Goal: Task Accomplishment & Management: Use online tool/utility

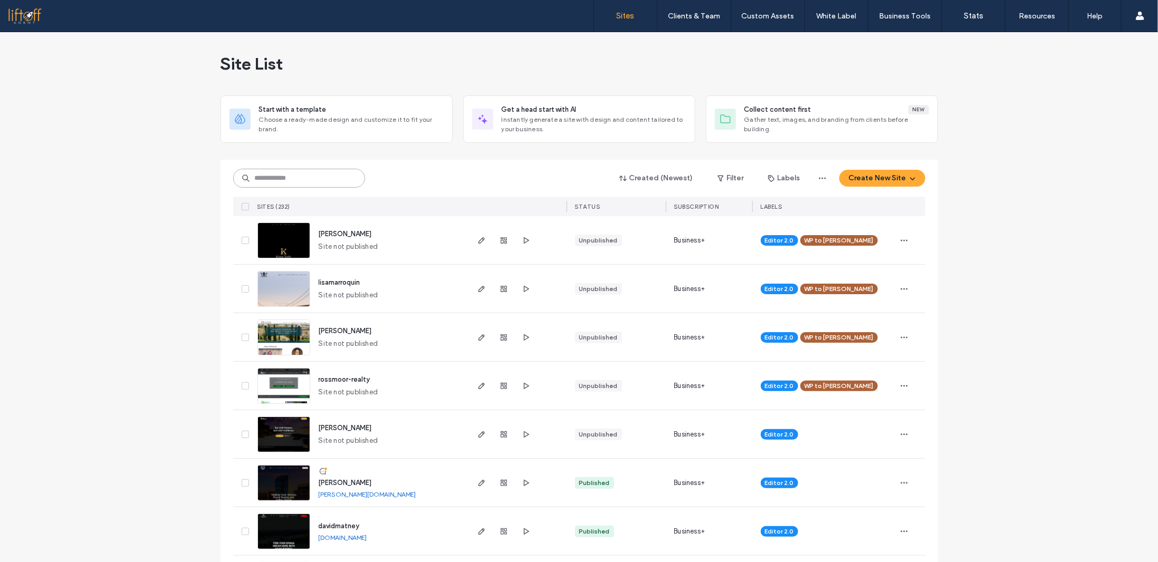
click at [285, 179] on input at bounding box center [299, 178] width 132 height 19
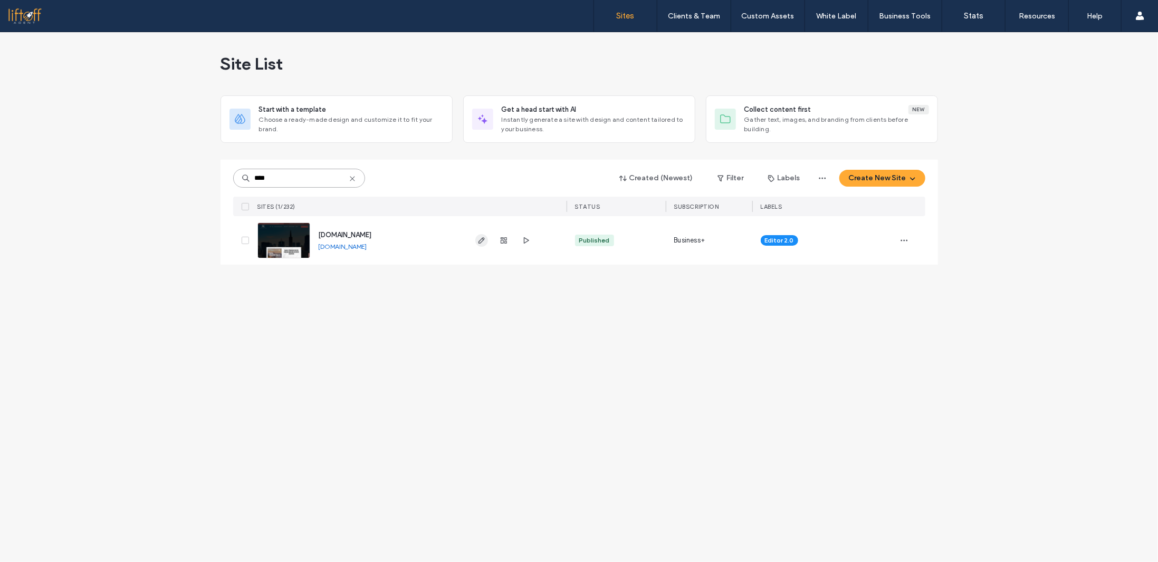
type input "****"
click at [481, 238] on icon "button" at bounding box center [481, 240] width 8 height 8
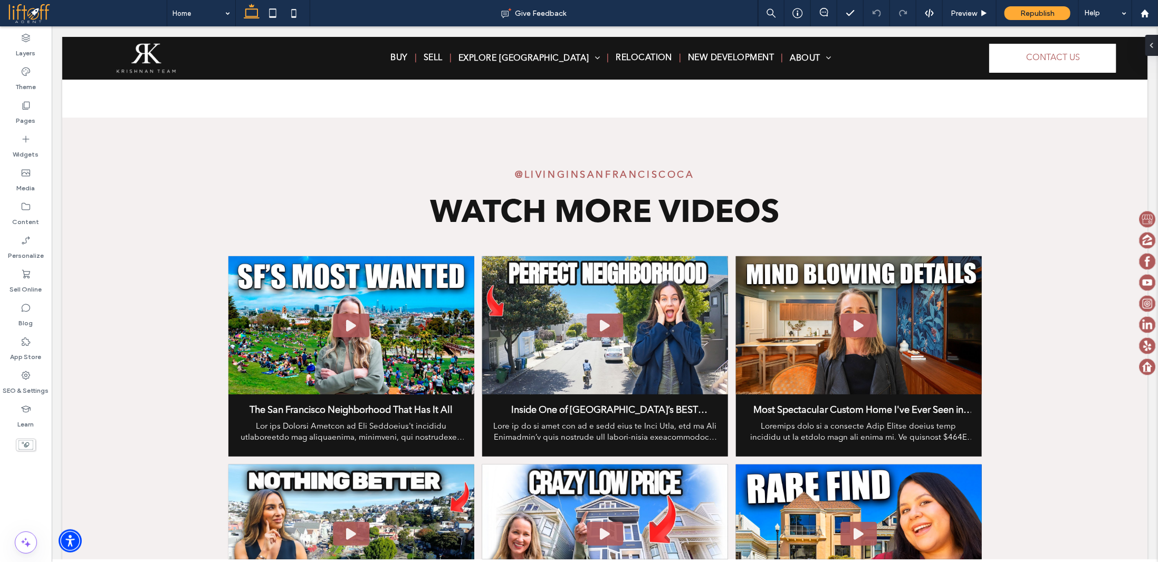
scroll to position [5419, 0]
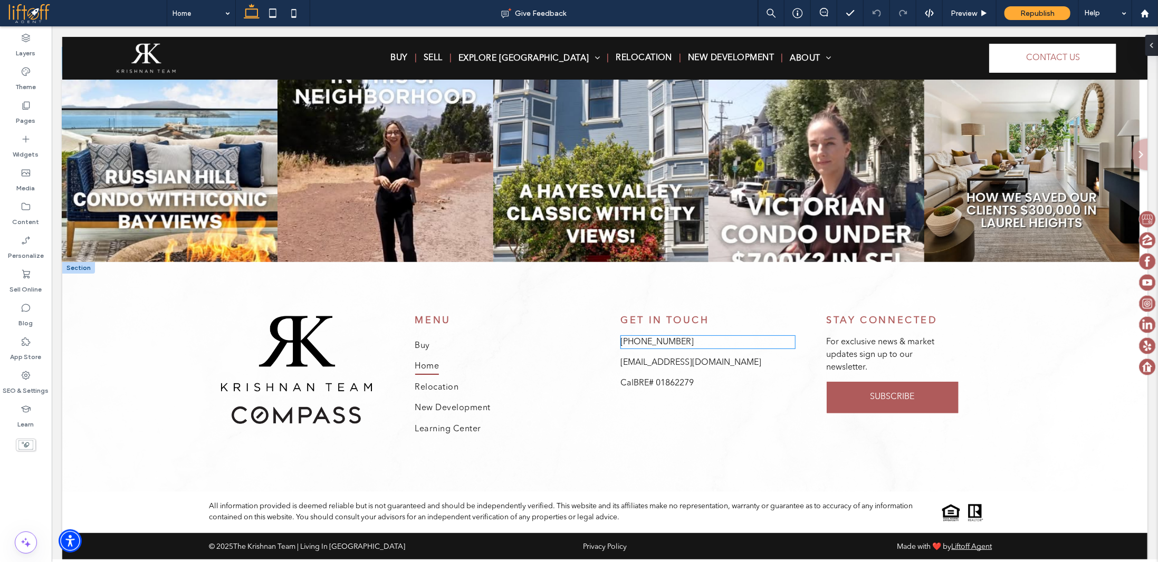
click at [664, 338] on span "520-335-0350" at bounding box center [656, 342] width 73 height 8
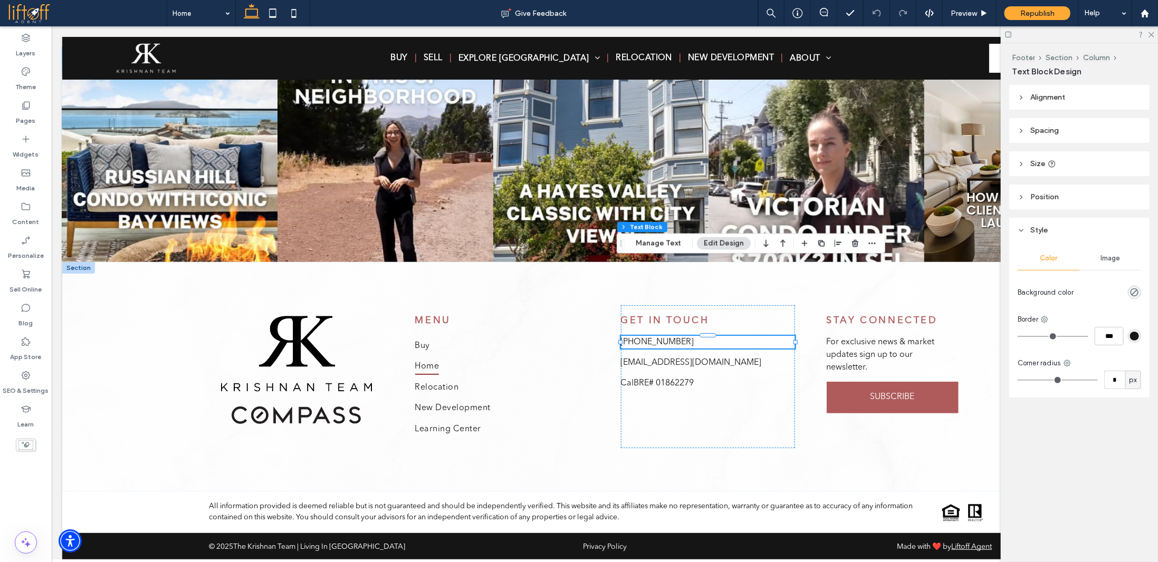
click at [676, 336] on p "520-335-0350" at bounding box center [707, 342] width 174 height 13
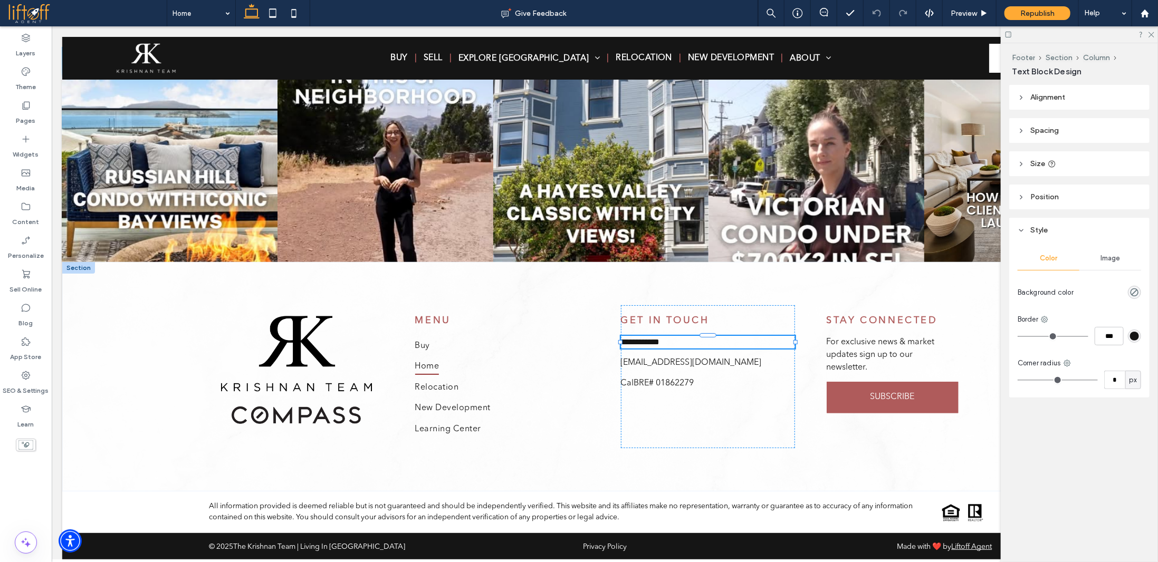
type input "**********"
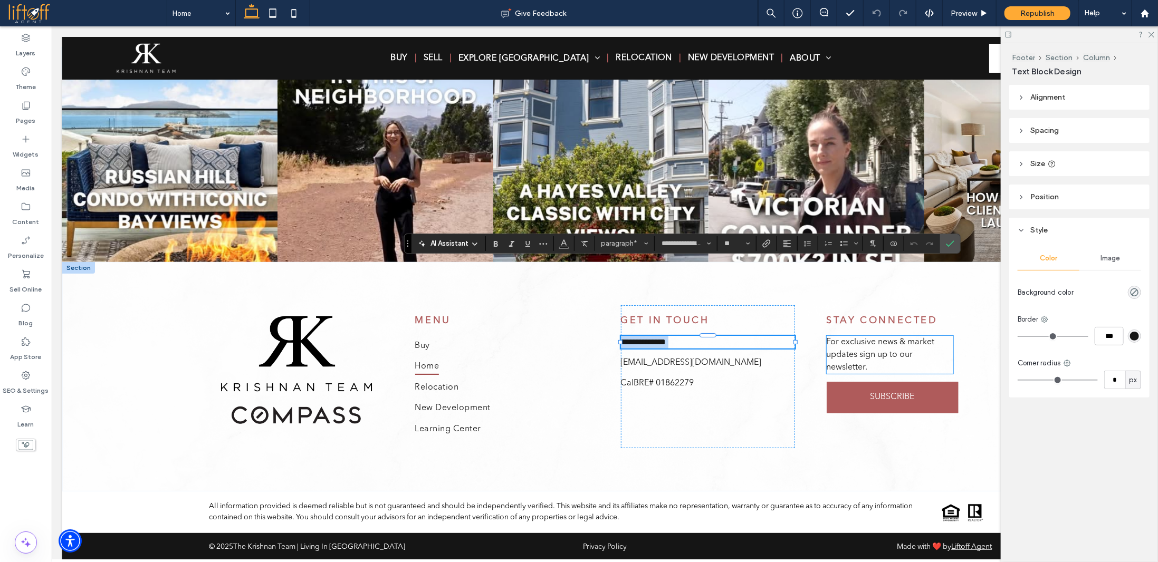
type input "**"
click at [947, 246] on icon "Confirm" at bounding box center [950, 244] width 8 height 8
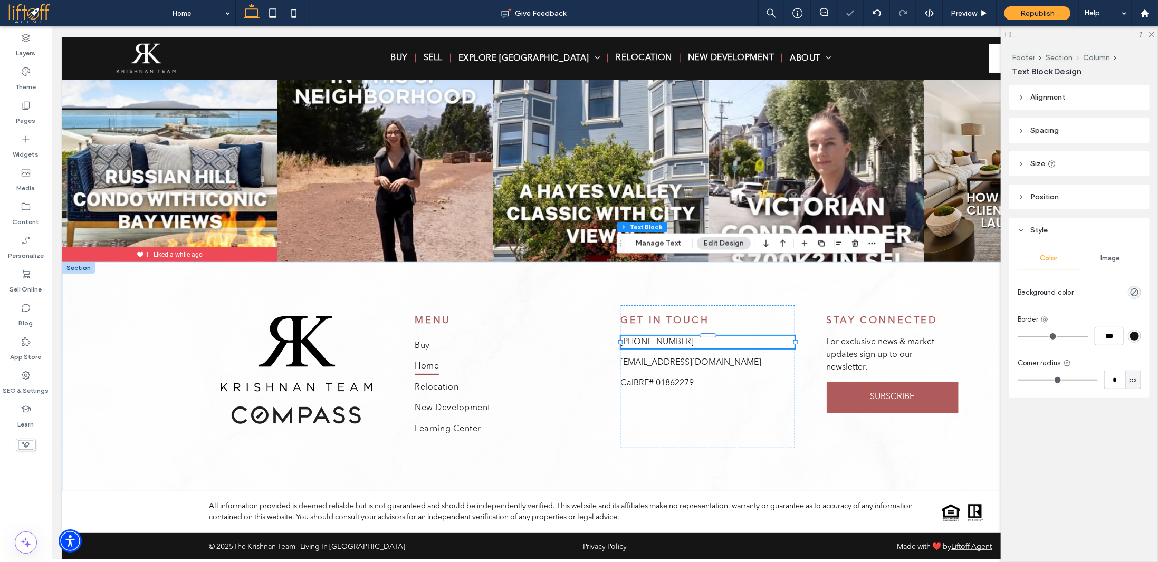
click at [682, 396] on div "MENU Buy Home Relocation New Development Learning Center GET IN TOUCH (415) 735…" at bounding box center [604, 377] width 791 height 230
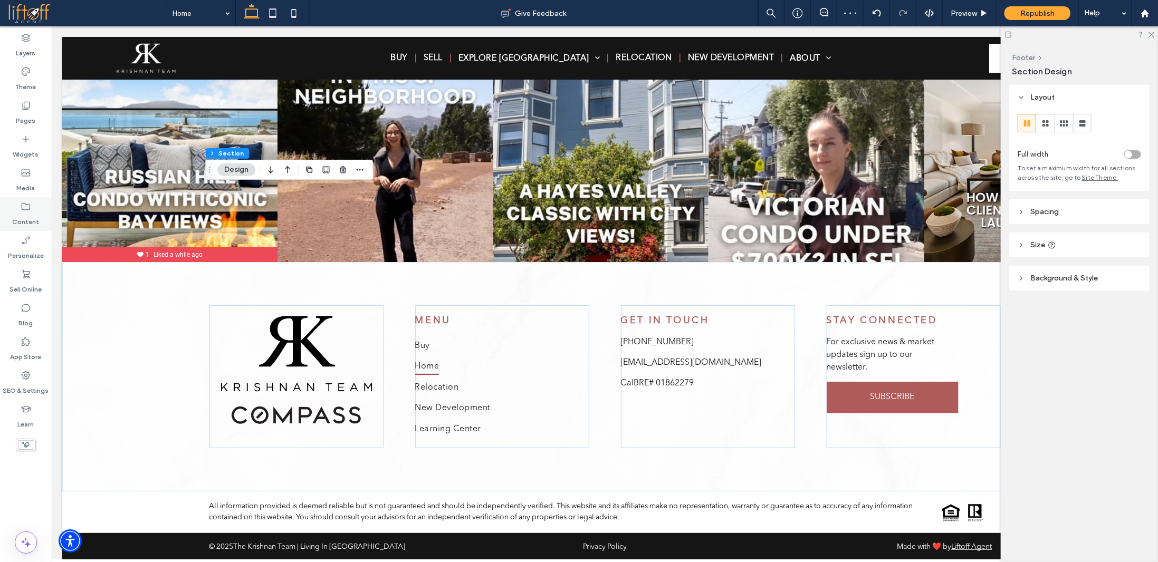
click at [40, 222] on div "Content" at bounding box center [26, 214] width 52 height 34
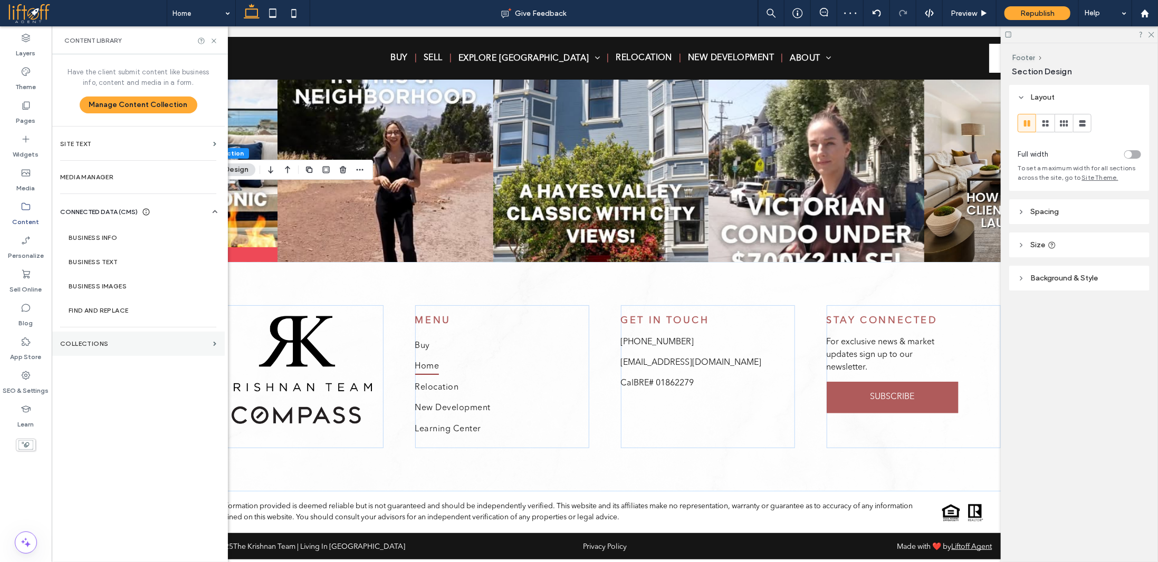
click at [118, 343] on label "Collections" at bounding box center [134, 343] width 149 height 7
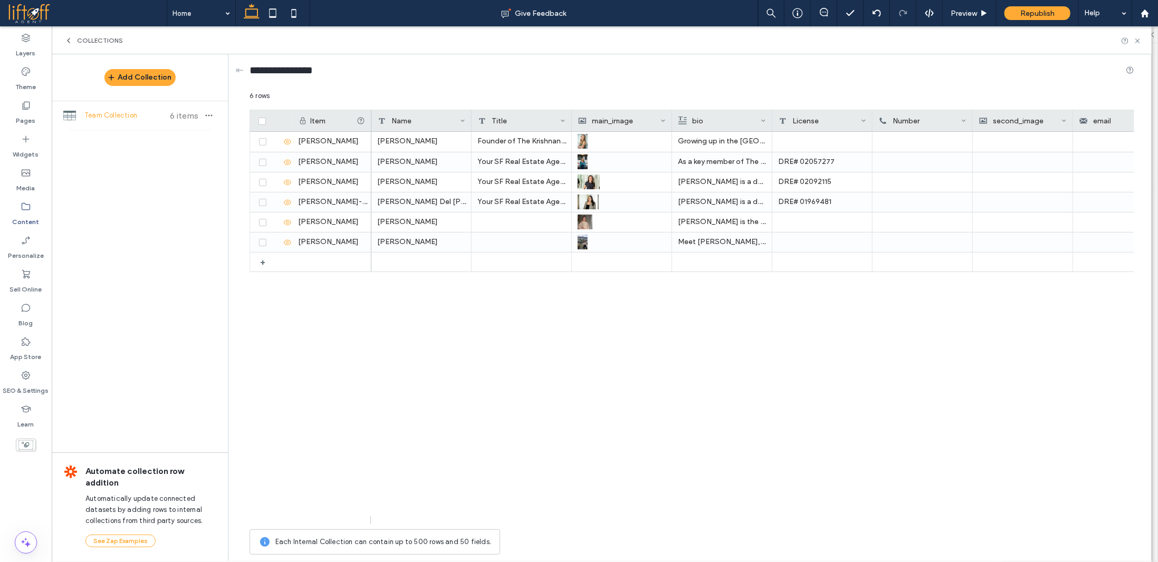
click at [28, 217] on label "Content" at bounding box center [26, 219] width 27 height 15
click at [70, 41] on icon at bounding box center [68, 40] width 8 height 8
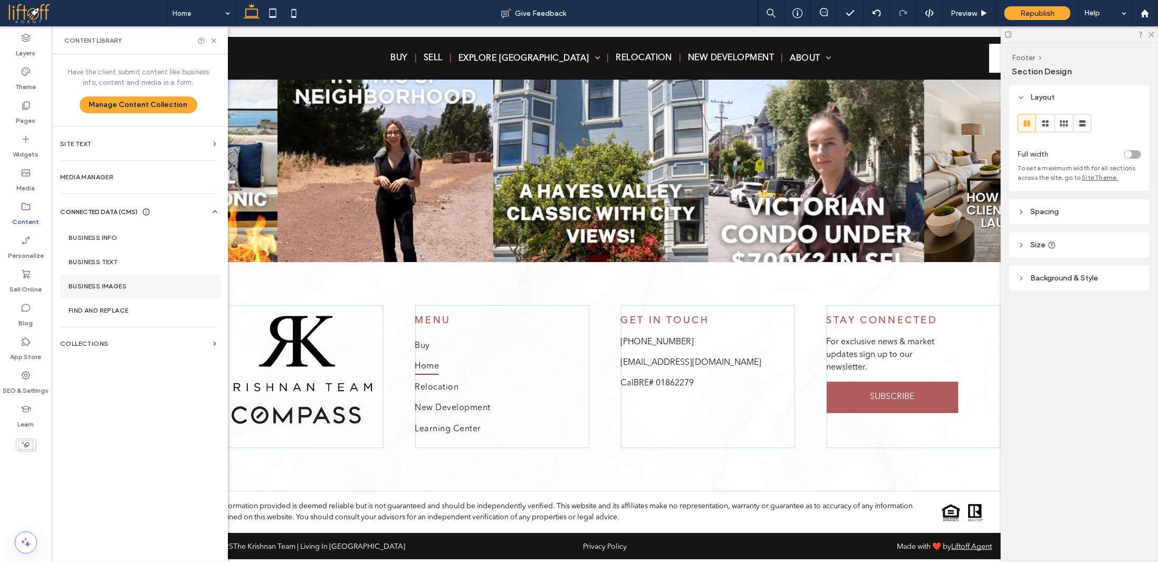
click at [140, 281] on section "Business Images" at bounding box center [140, 286] width 160 height 24
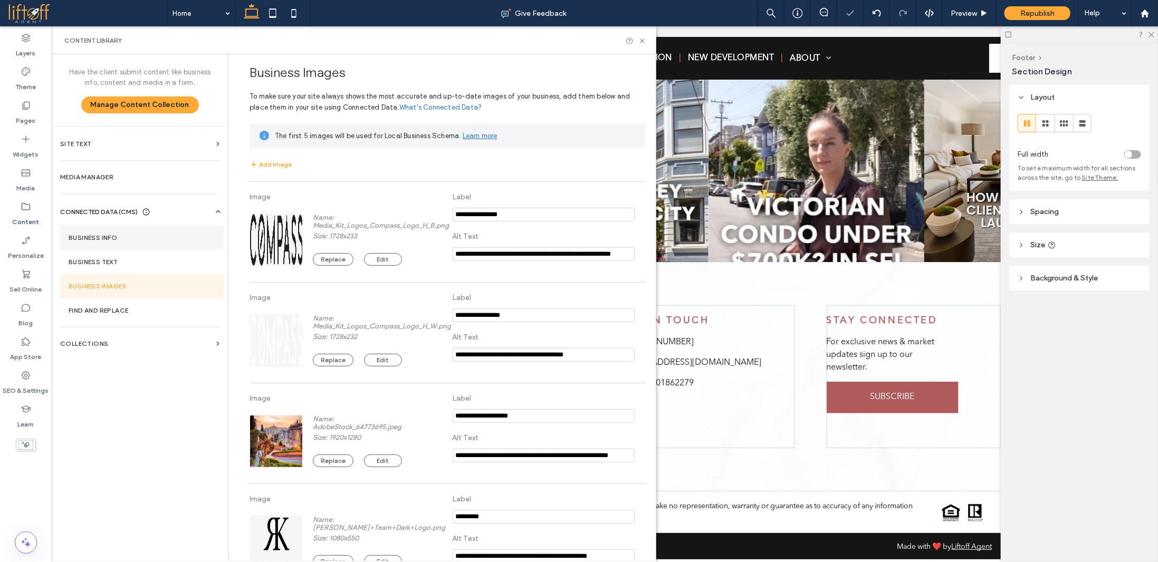
click at [133, 238] on label "Business Info" at bounding box center [142, 237] width 147 height 7
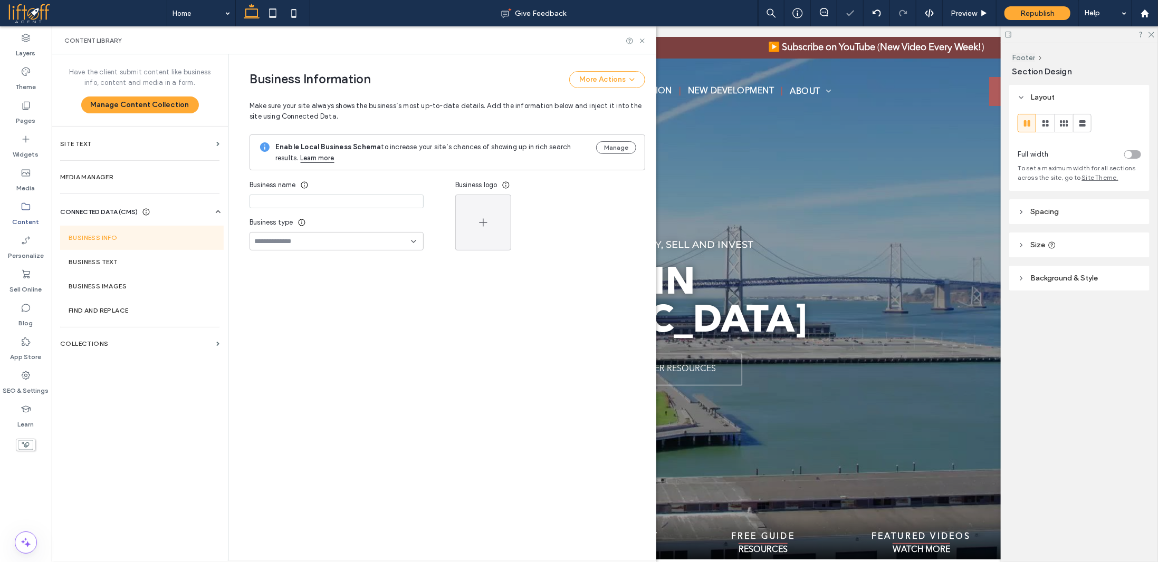
scroll to position [0, 0]
type input "**********"
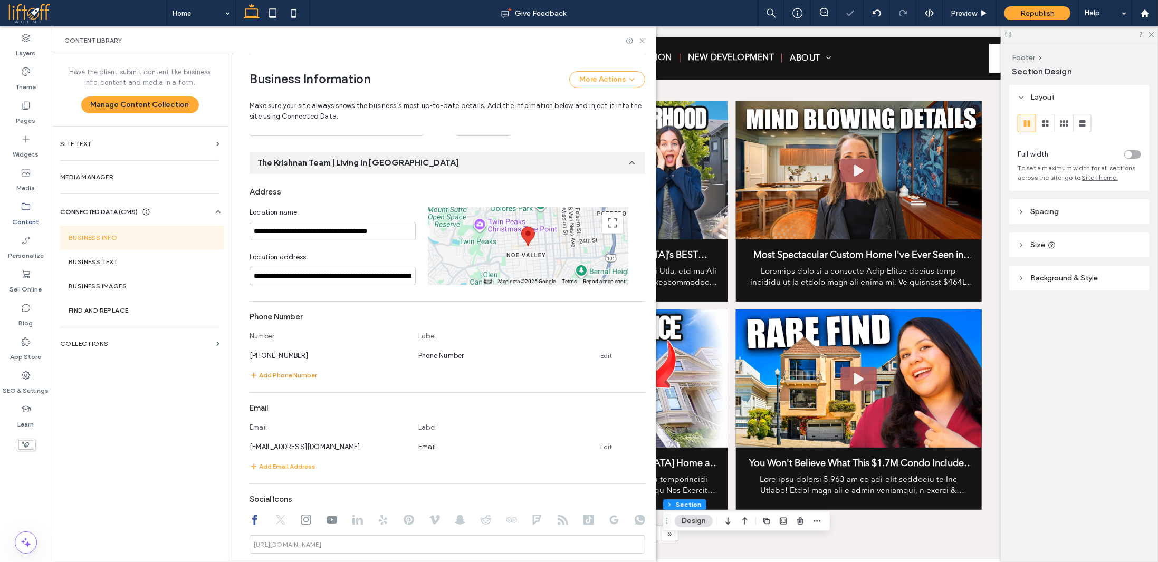
scroll to position [4537, 0]
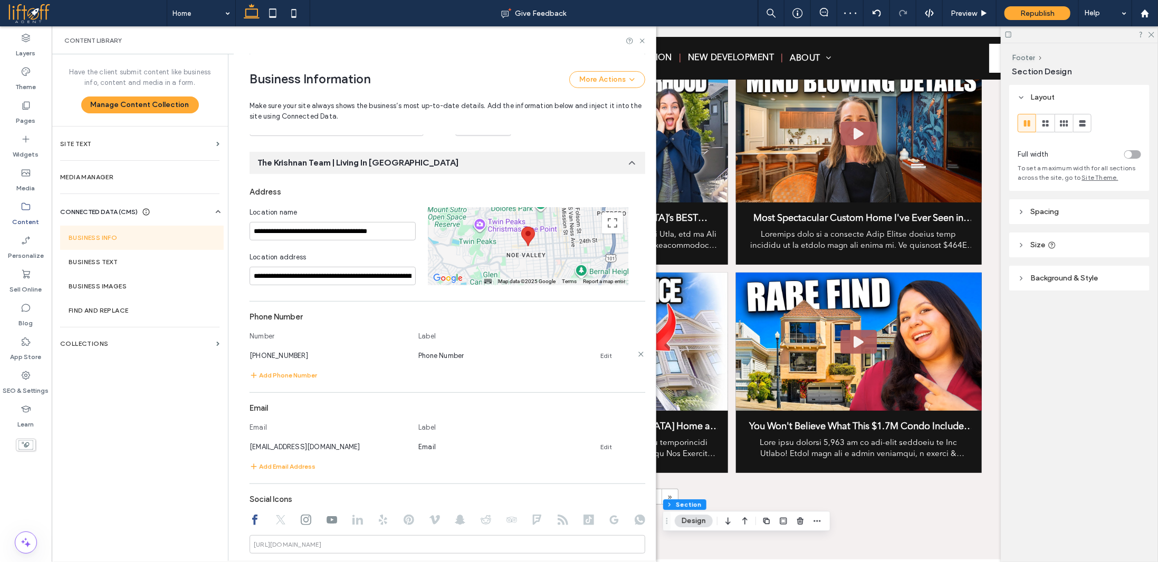
click at [605, 358] on link "Edit" at bounding box center [606, 356] width 12 height 8
type input "**********"
click at [615, 355] on button "Save" at bounding box center [608, 354] width 47 height 17
drag, startPoint x: 642, startPoint y: 42, endPoint x: 590, endPoint y: 15, distance: 58.8
click at [642, 42] on icon at bounding box center [642, 41] width 8 height 8
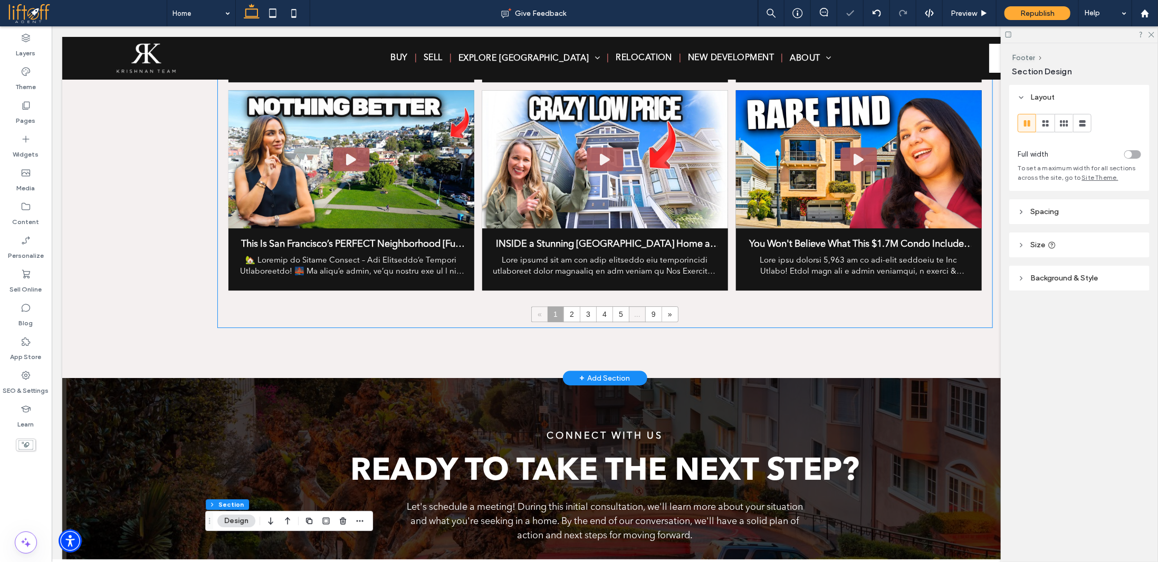
scroll to position [5025, 0]
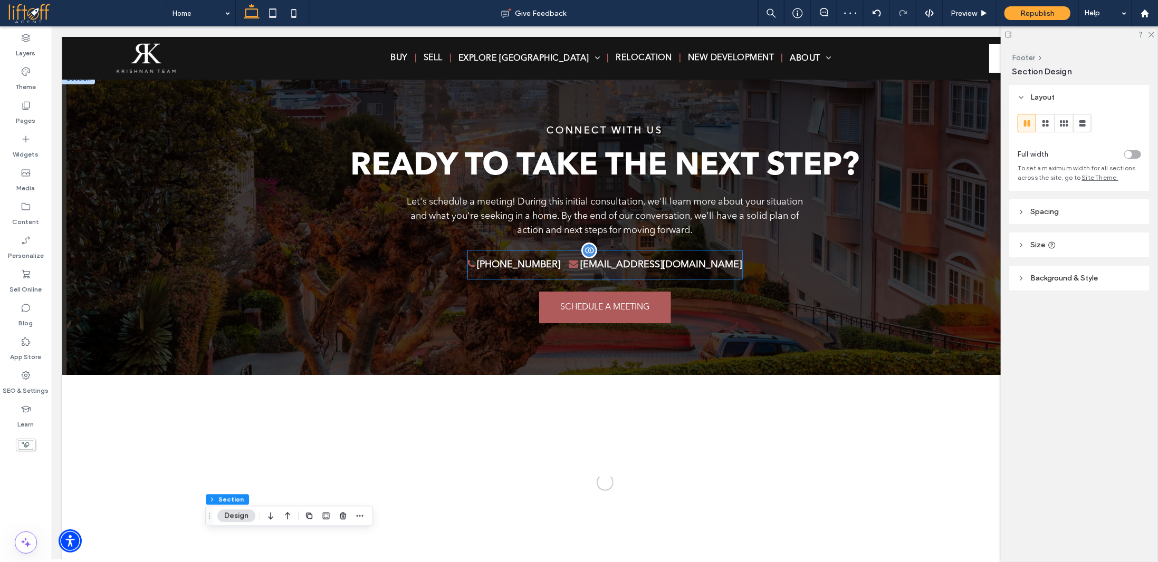
click at [548, 260] on link "925-922-3712" at bounding box center [518, 264] width 83 height 9
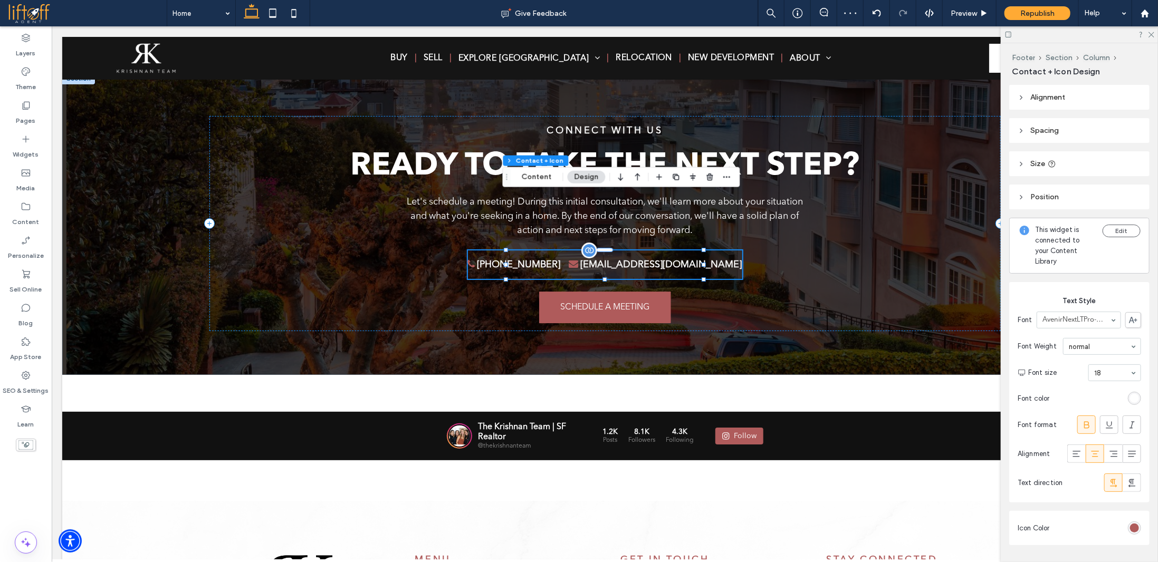
click at [546, 260] on link "925-922-3712" at bounding box center [518, 264] width 83 height 9
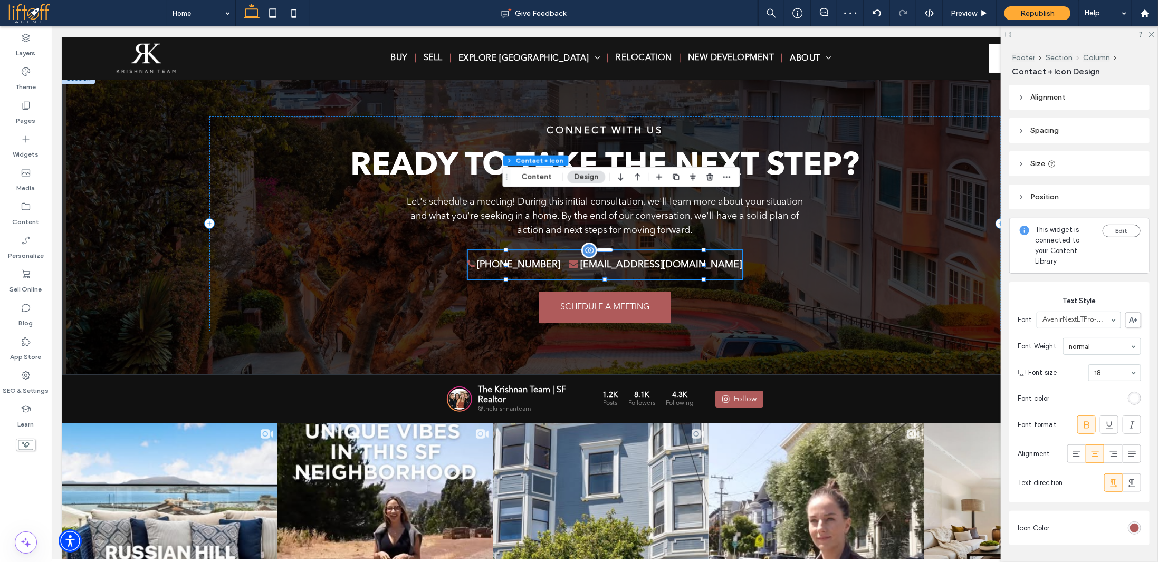
click at [546, 260] on link "925-922-3712" at bounding box center [518, 264] width 83 height 9
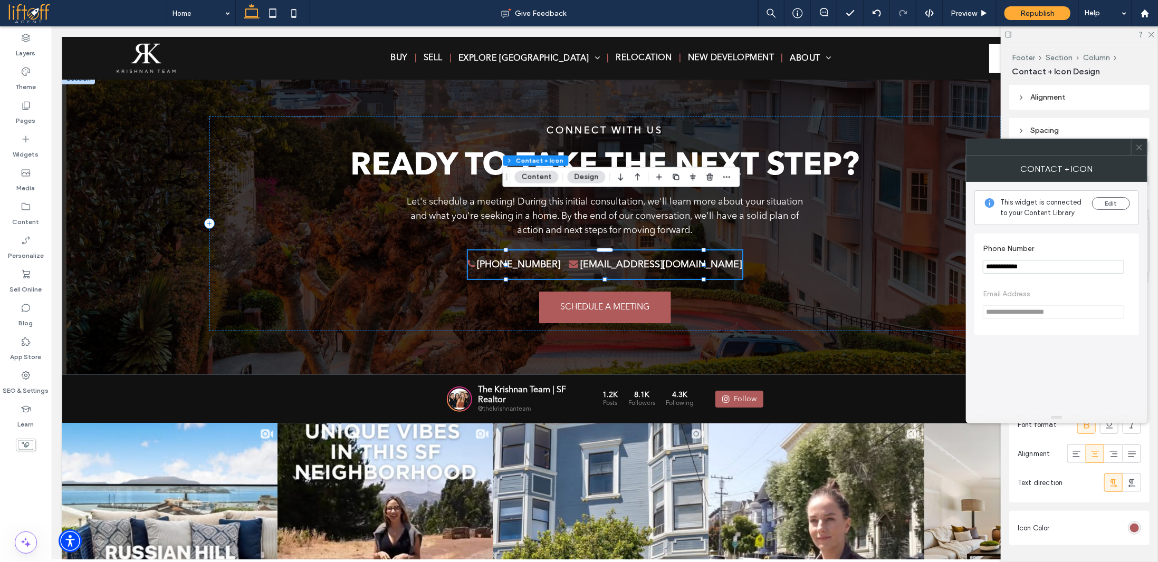
click at [1043, 272] on input "**********" at bounding box center [1053, 267] width 141 height 14
paste input "**"
type input "**********"
click at [1141, 149] on icon at bounding box center [1139, 148] width 8 height 8
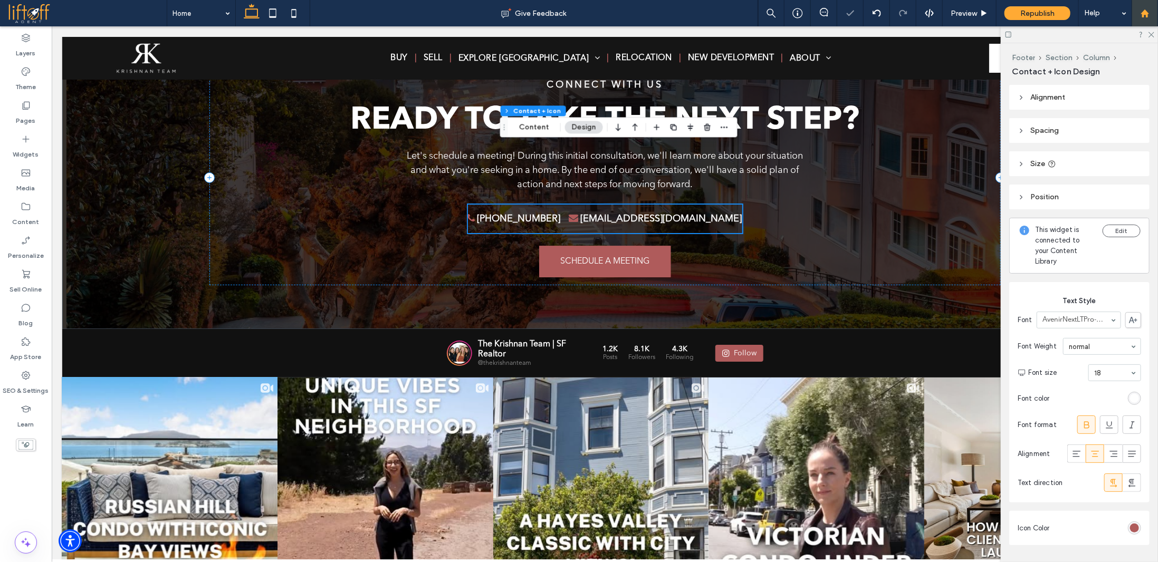
scroll to position [5078, 0]
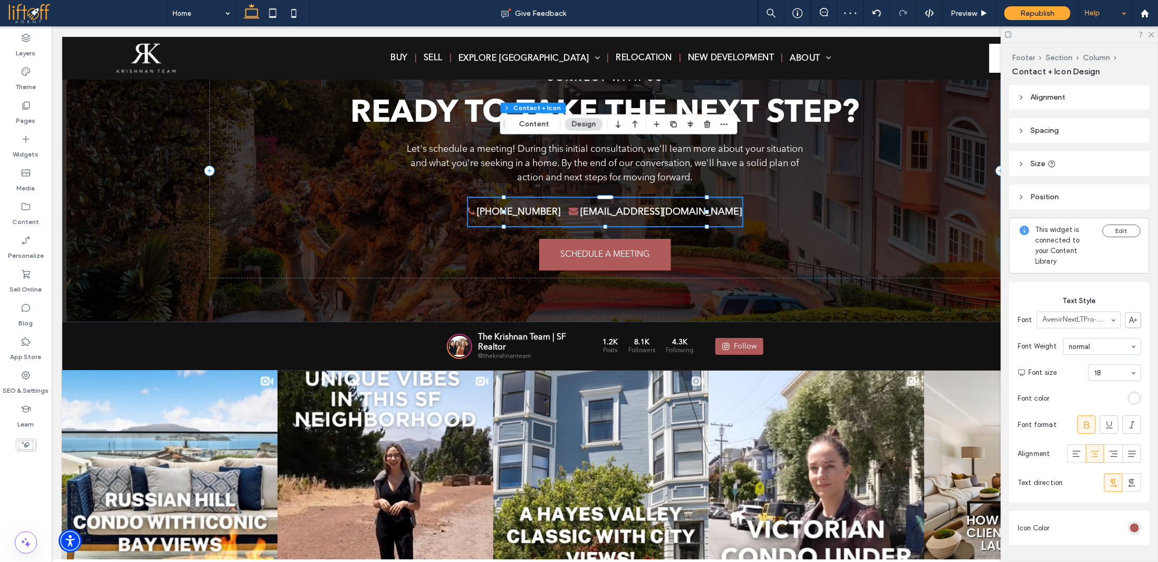
drag, startPoint x: 1154, startPoint y: 34, endPoint x: 1096, endPoint y: 26, distance: 59.2
click at [1151, 34] on icon at bounding box center [1151, 34] width 7 height 7
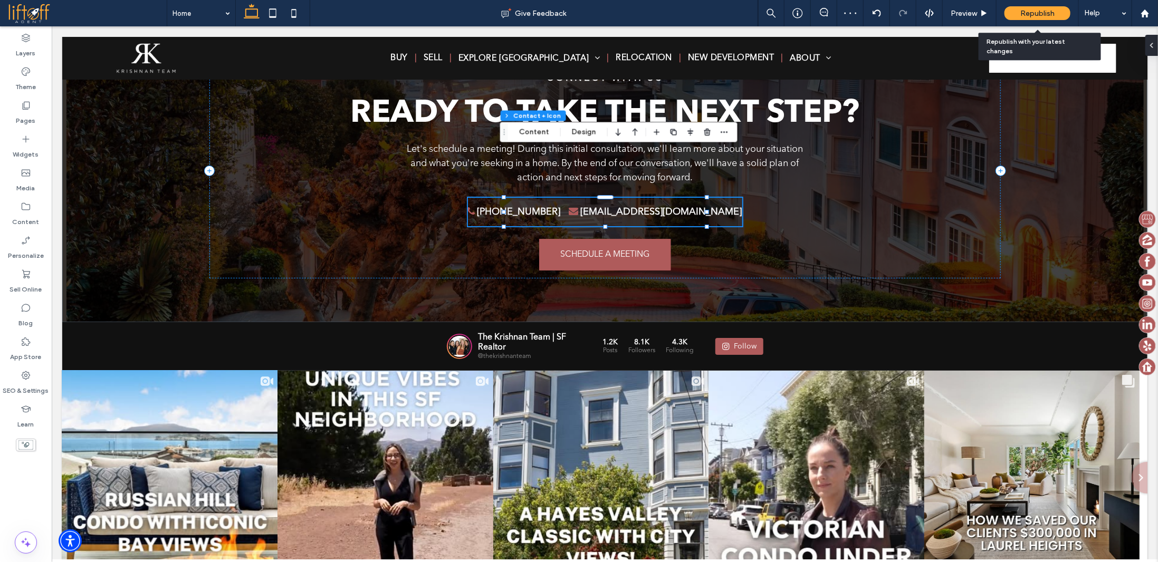
click at [1037, 14] on span "Republish" at bounding box center [1037, 13] width 34 height 9
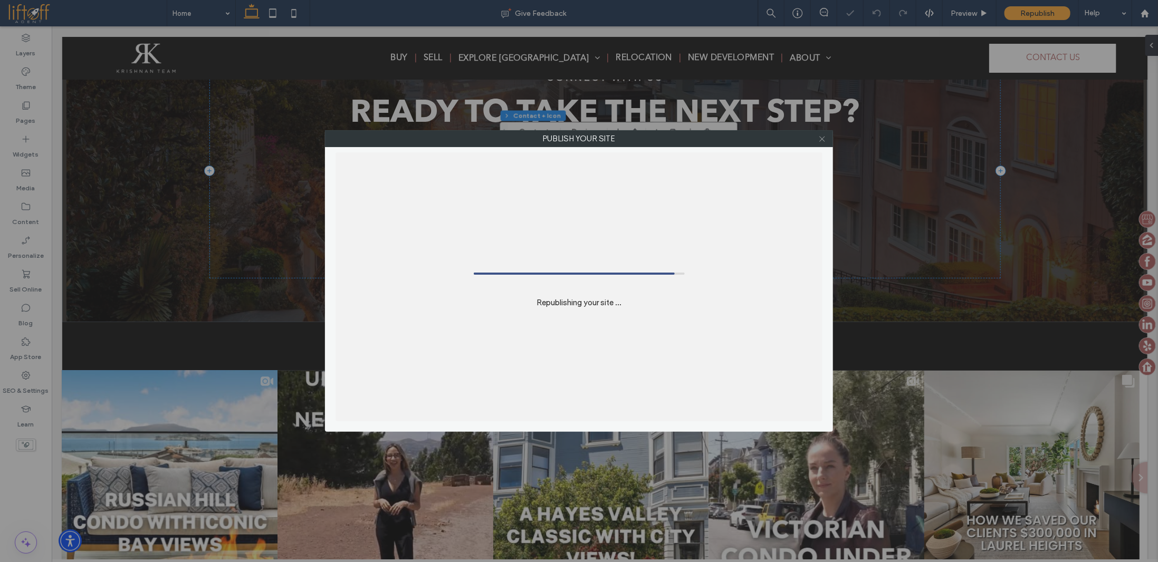
click at [822, 139] on icon at bounding box center [822, 139] width 8 height 8
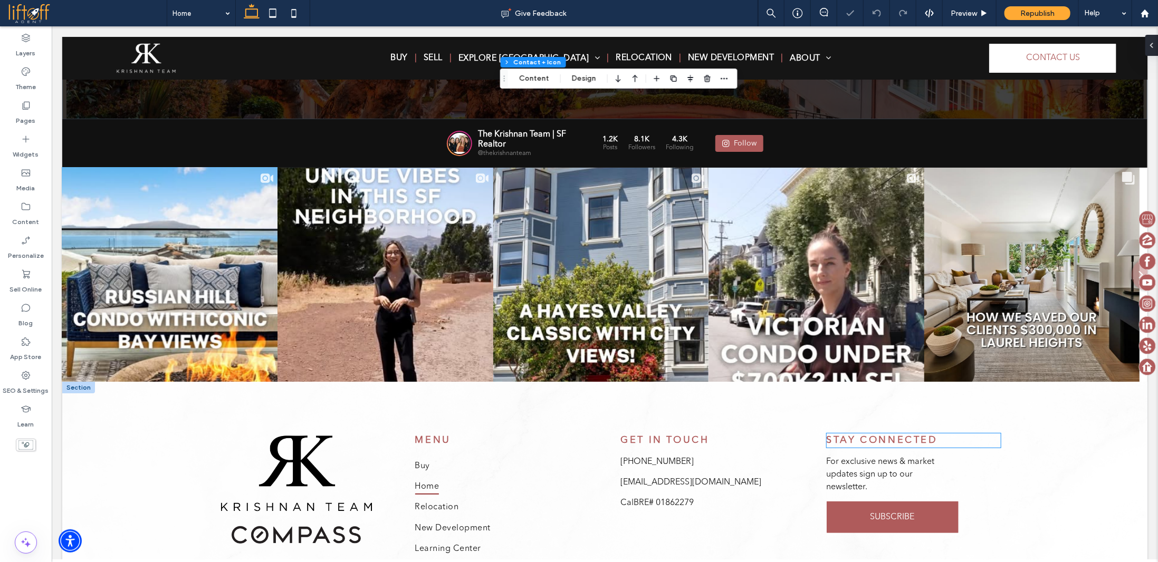
scroll to position [5418, 0]
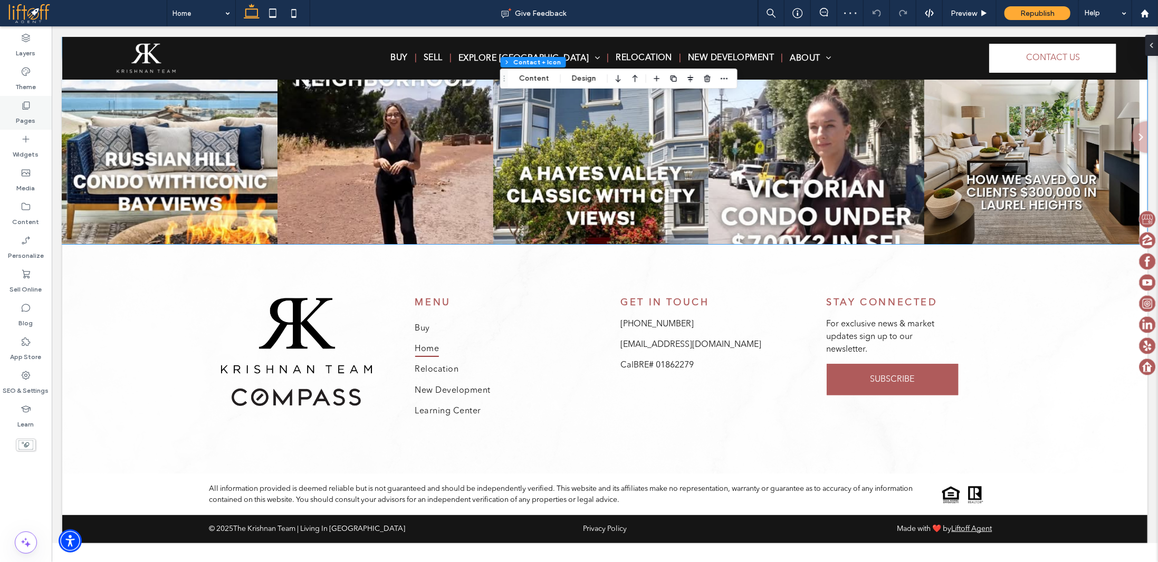
click at [35, 104] on div "Pages" at bounding box center [26, 113] width 52 height 34
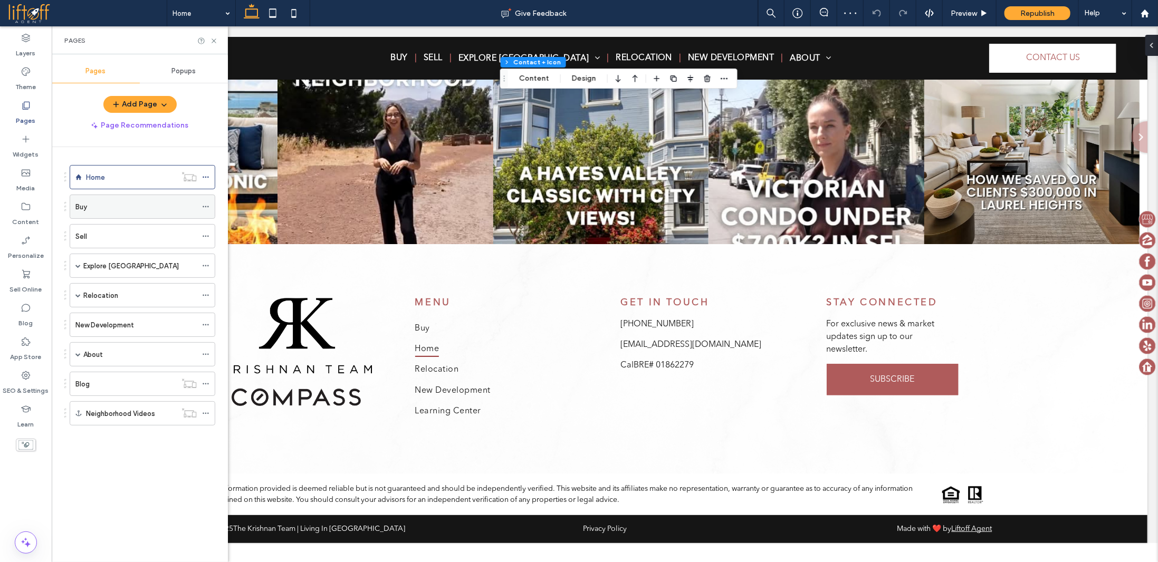
click at [112, 208] on div "Buy" at bounding box center [135, 207] width 121 height 11
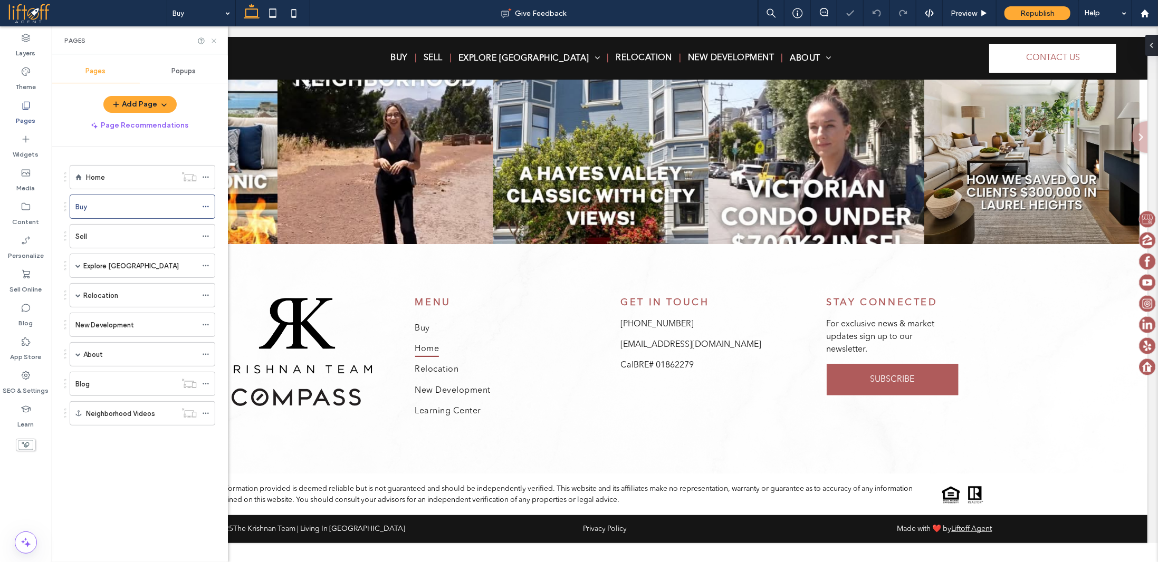
click at [213, 40] on icon at bounding box center [214, 41] width 8 height 8
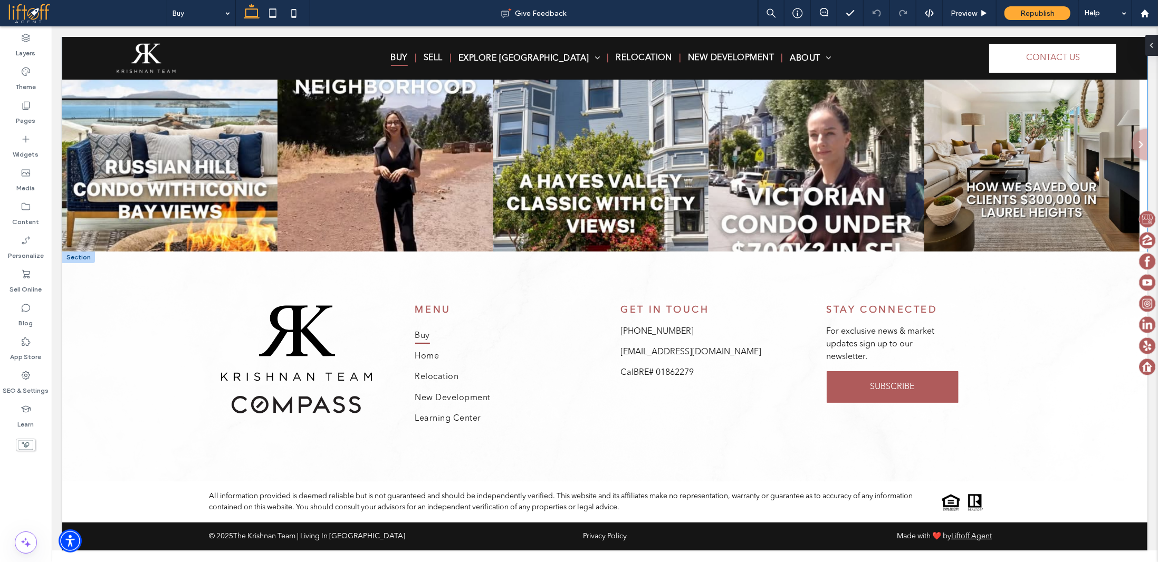
scroll to position [2579, 0]
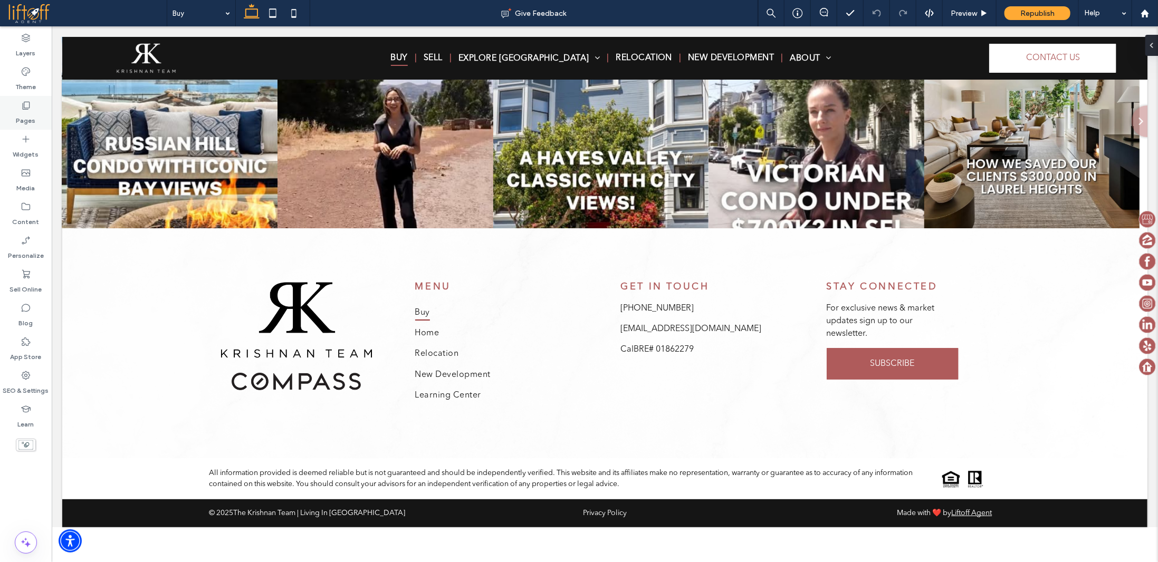
click at [38, 113] on div "Pages" at bounding box center [26, 113] width 52 height 34
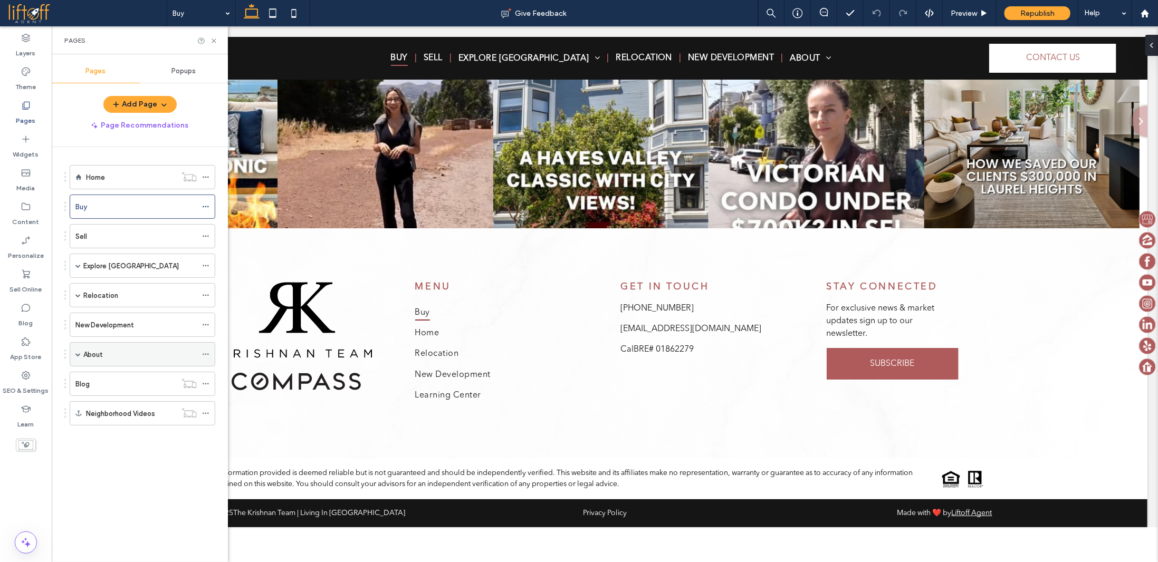
click at [81, 348] on div "About" at bounding box center [143, 354] width 146 height 24
click at [78, 352] on span at bounding box center [77, 354] width 5 height 5
click at [138, 427] on div "Blog" at bounding box center [125, 432] width 101 height 11
click at [25, 316] on label "Blog" at bounding box center [26, 320] width 14 height 15
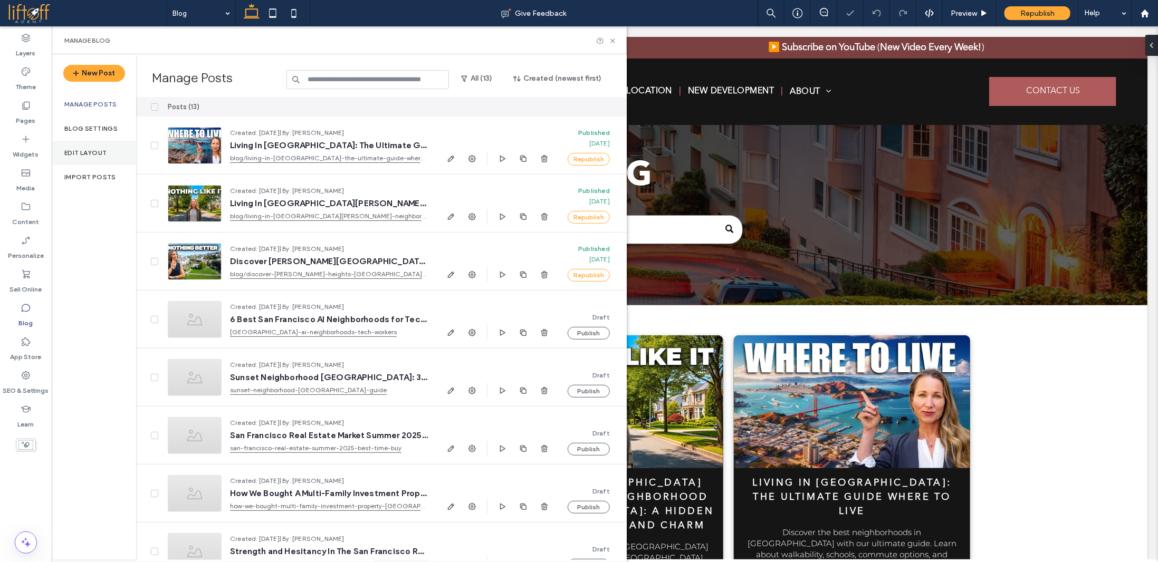
click at [89, 152] on label "Edit Layout" at bounding box center [85, 152] width 42 height 7
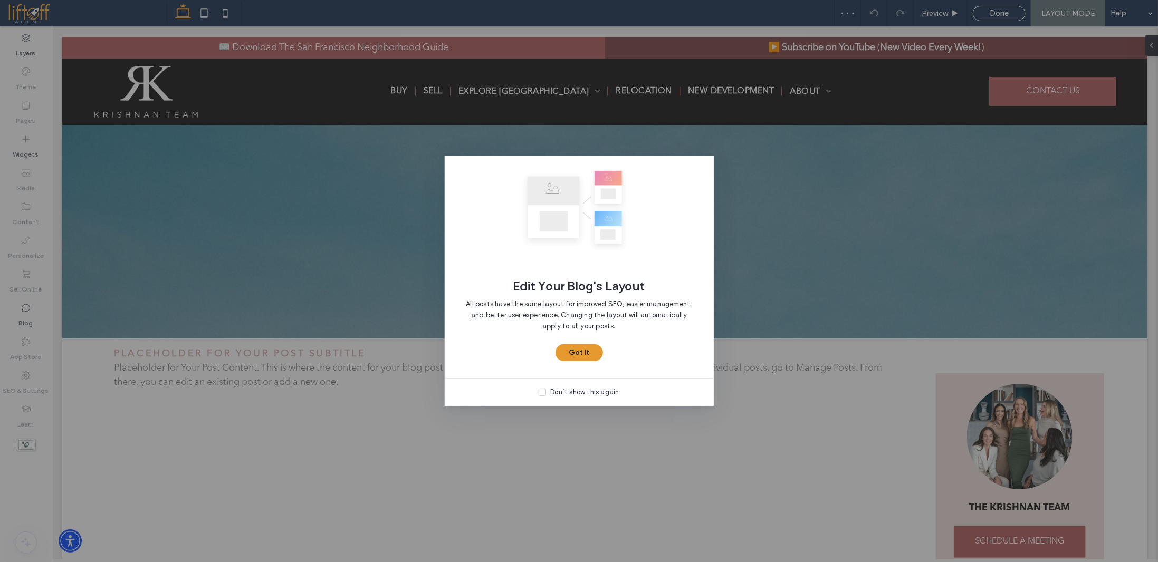
click at [575, 348] on button "Got It" at bounding box center [579, 353] width 47 height 17
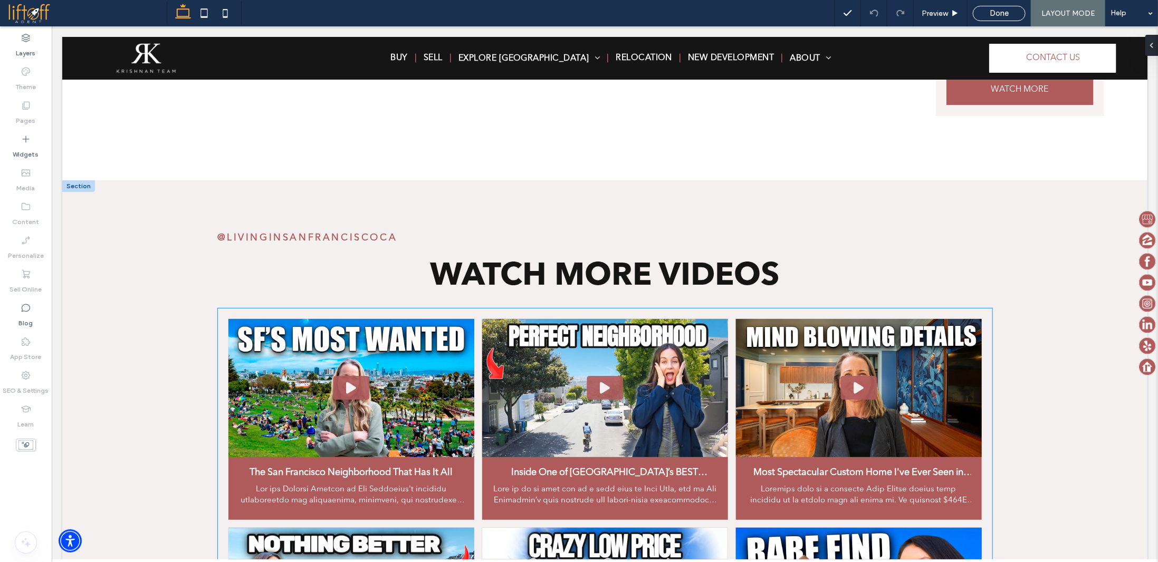
scroll to position [950, 0]
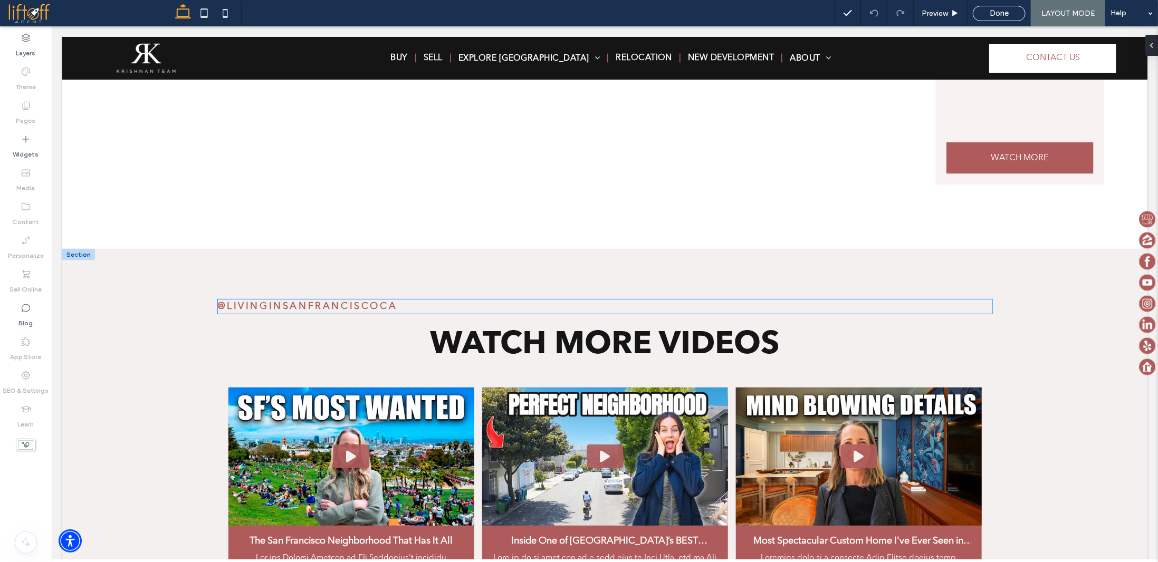
click at [325, 305] on span "@livinginsanfranciscoca" at bounding box center [307, 305] width 180 height 9
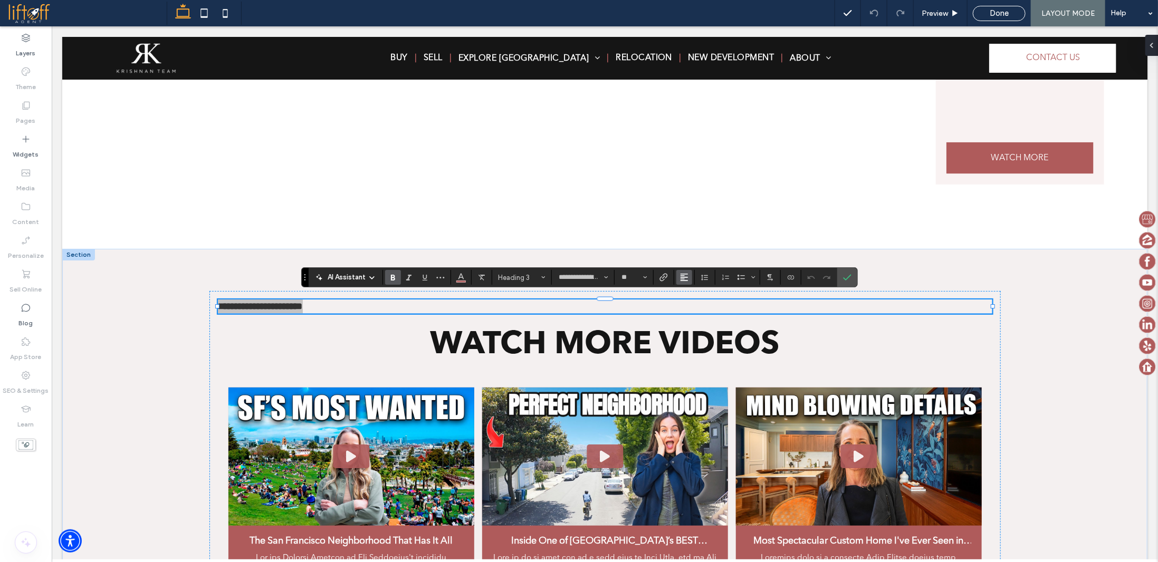
click at [682, 280] on icon "Alignment" at bounding box center [684, 277] width 8 height 8
drag, startPoint x: 687, startPoint y: 308, endPoint x: 636, endPoint y: 282, distance: 57.6
click at [688, 308] on icon "ui.textEditor.alignment.center" at bounding box center [692, 310] width 8 height 8
click at [843, 278] on icon "Confirm" at bounding box center [847, 277] width 8 height 8
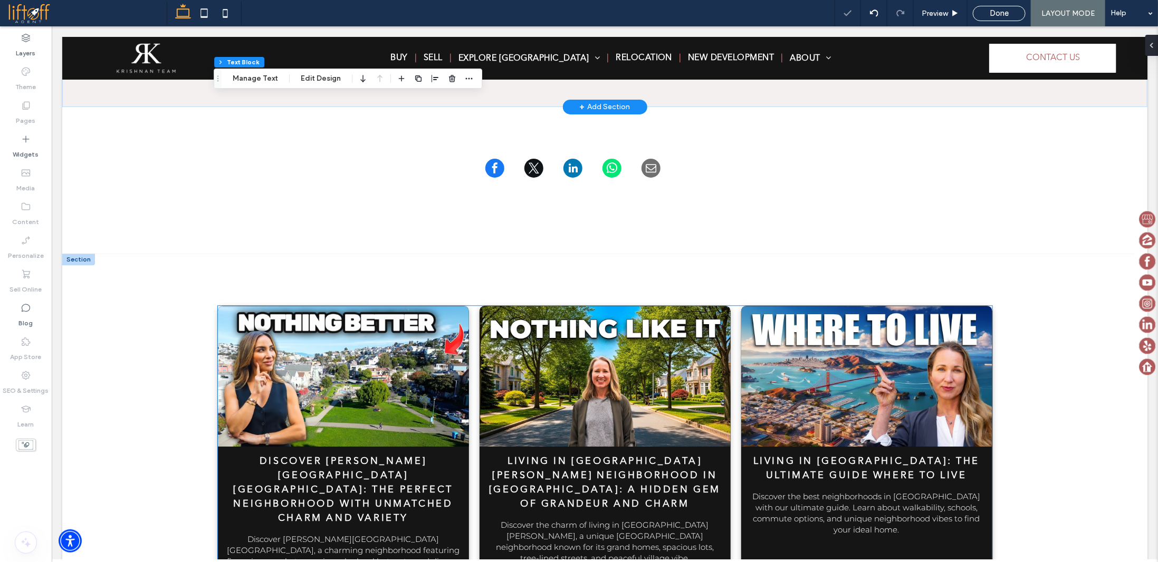
scroll to position [1741, 0]
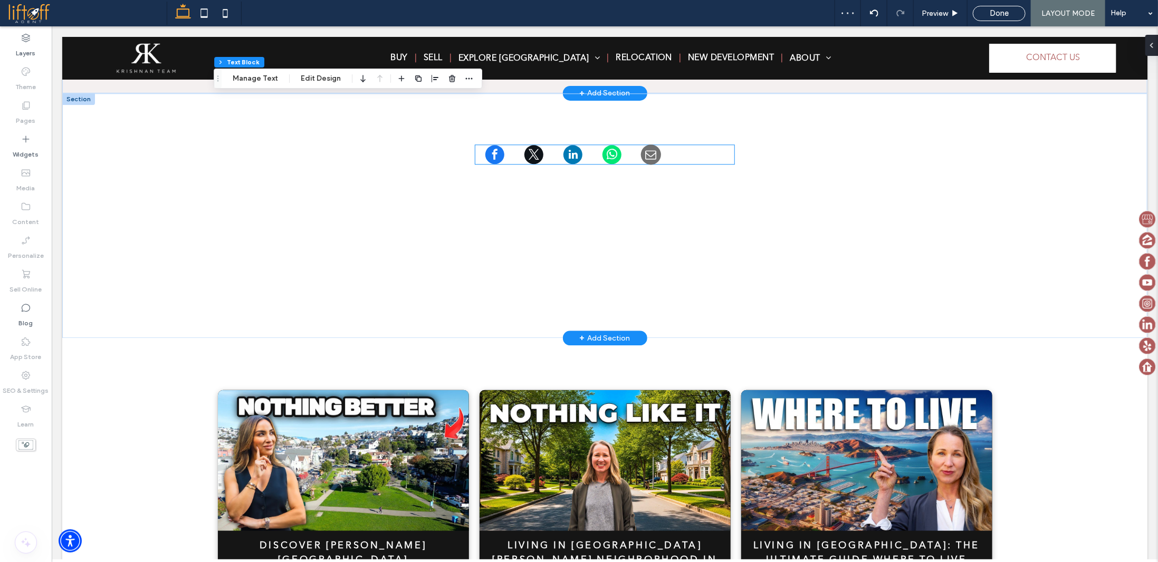
click at [663, 147] on link at bounding box center [650, 154] width 41 height 20
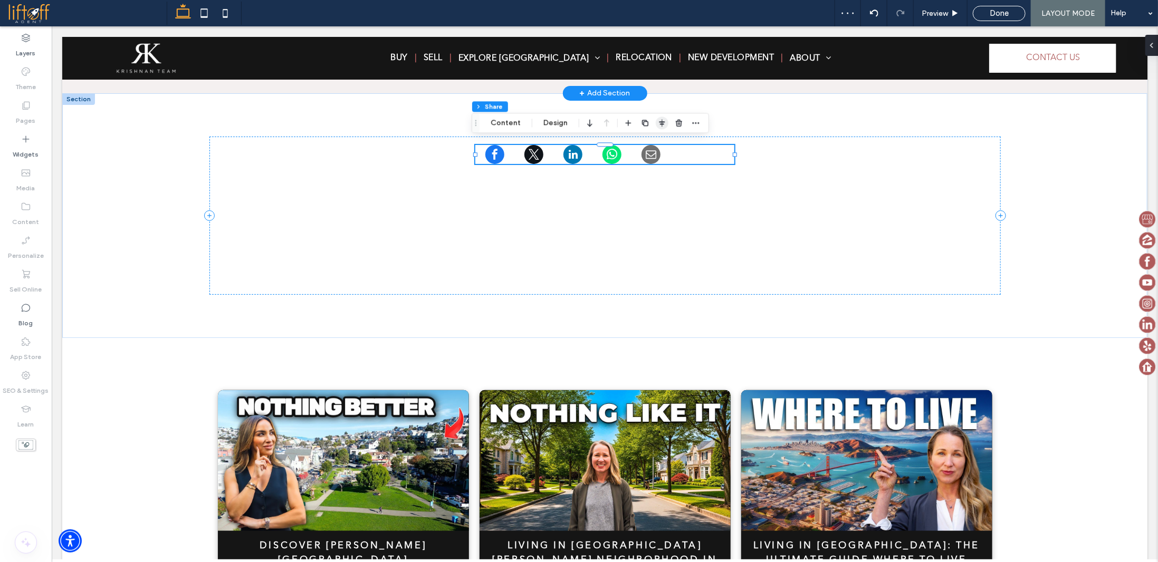
click at [663, 123] on icon "button" at bounding box center [662, 123] width 8 height 8
click at [650, 142] on use "center" at bounding box center [651, 143] width 6 height 7
click at [549, 124] on button "Design" at bounding box center [556, 123] width 38 height 13
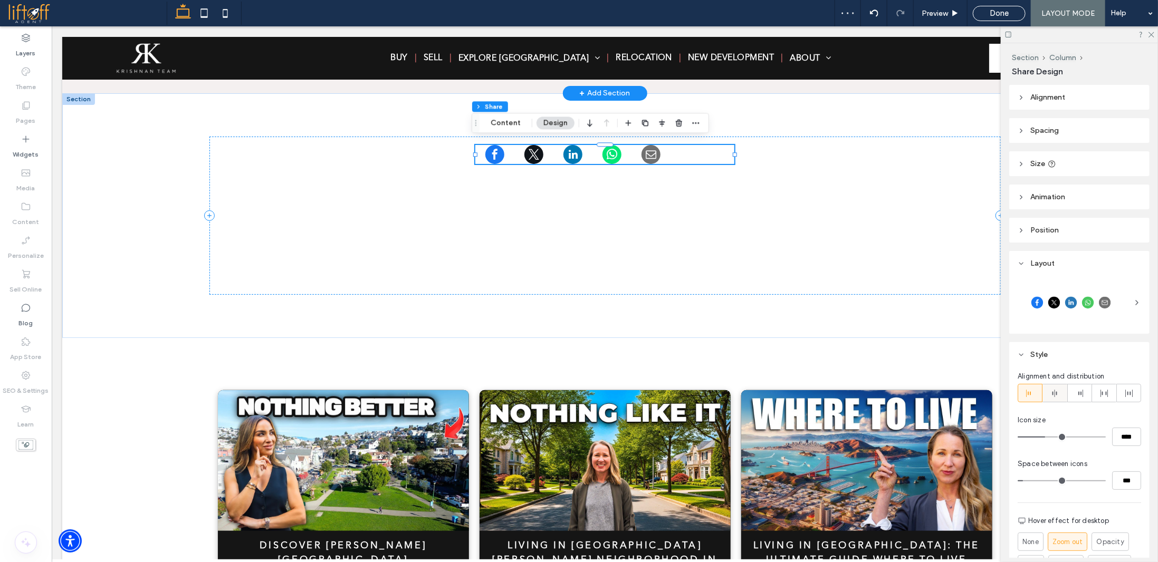
click at [1057, 392] on icon at bounding box center [1054, 393] width 8 height 8
click at [1150, 36] on icon at bounding box center [1151, 34] width 7 height 7
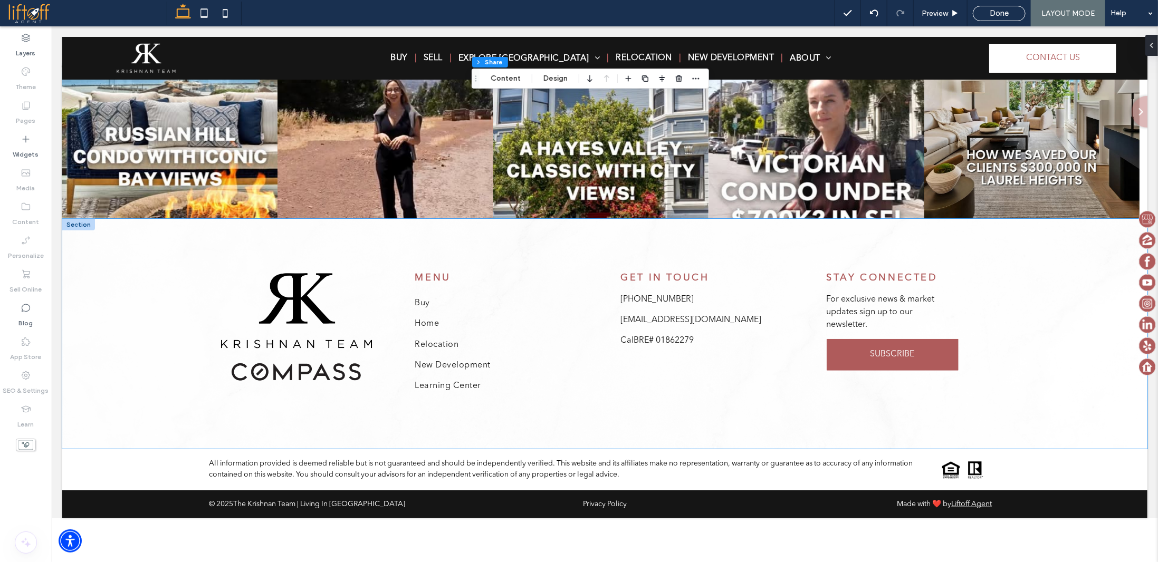
scroll to position [2856, 0]
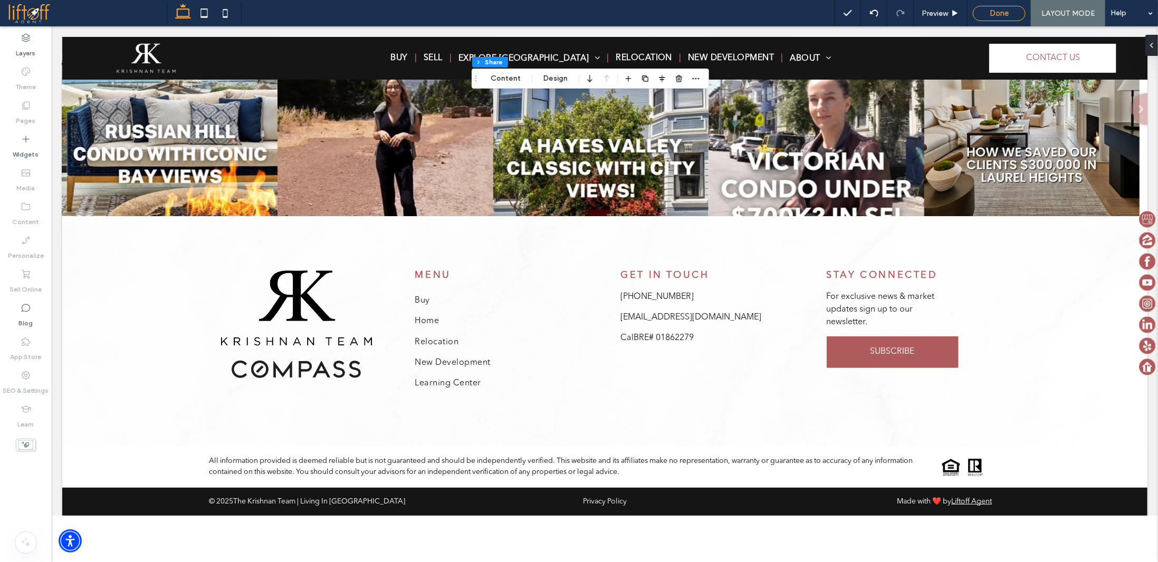
click at [995, 6] on div "Done" at bounding box center [999, 13] width 53 height 15
click at [989, 17] on div "Done" at bounding box center [999, 12] width 52 height 9
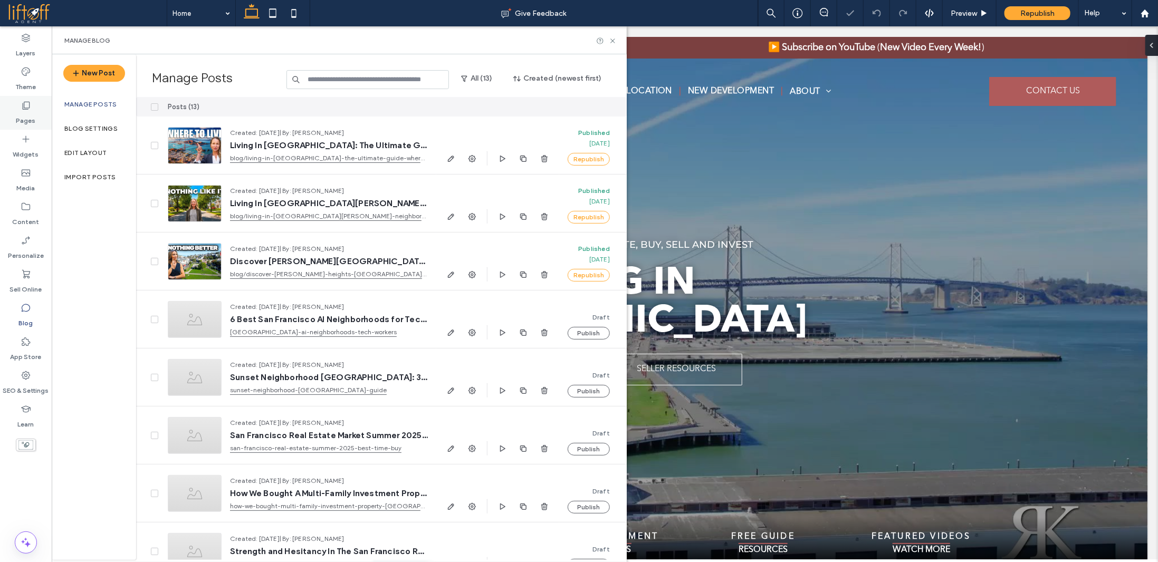
click at [34, 110] on div "Pages" at bounding box center [26, 113] width 52 height 34
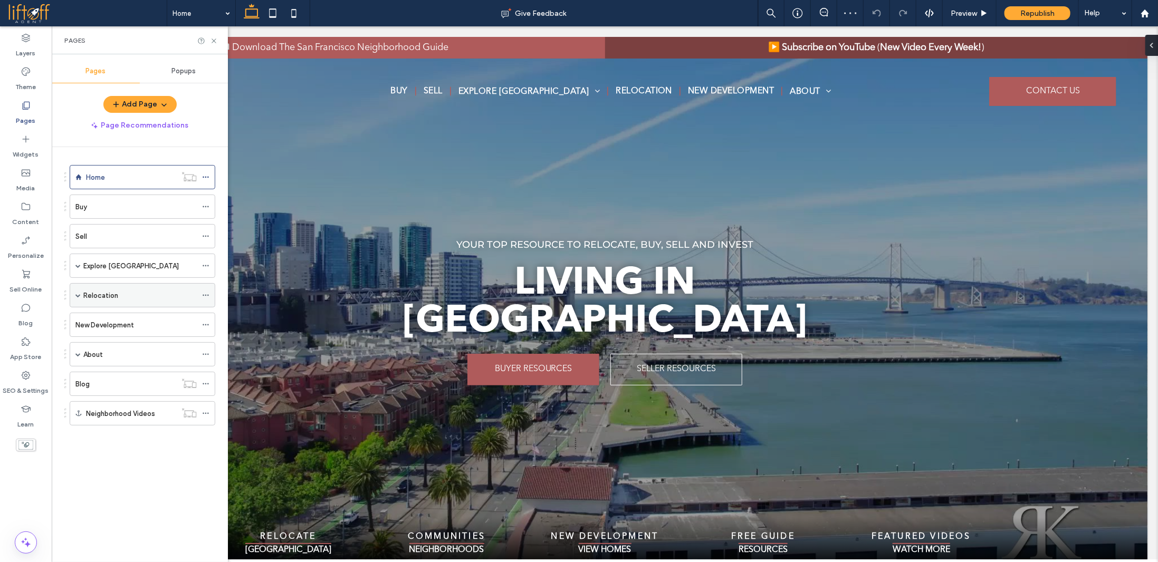
click at [125, 297] on div "Relocation" at bounding box center [139, 295] width 113 height 11
